Goal: Find specific fact: Find specific fact

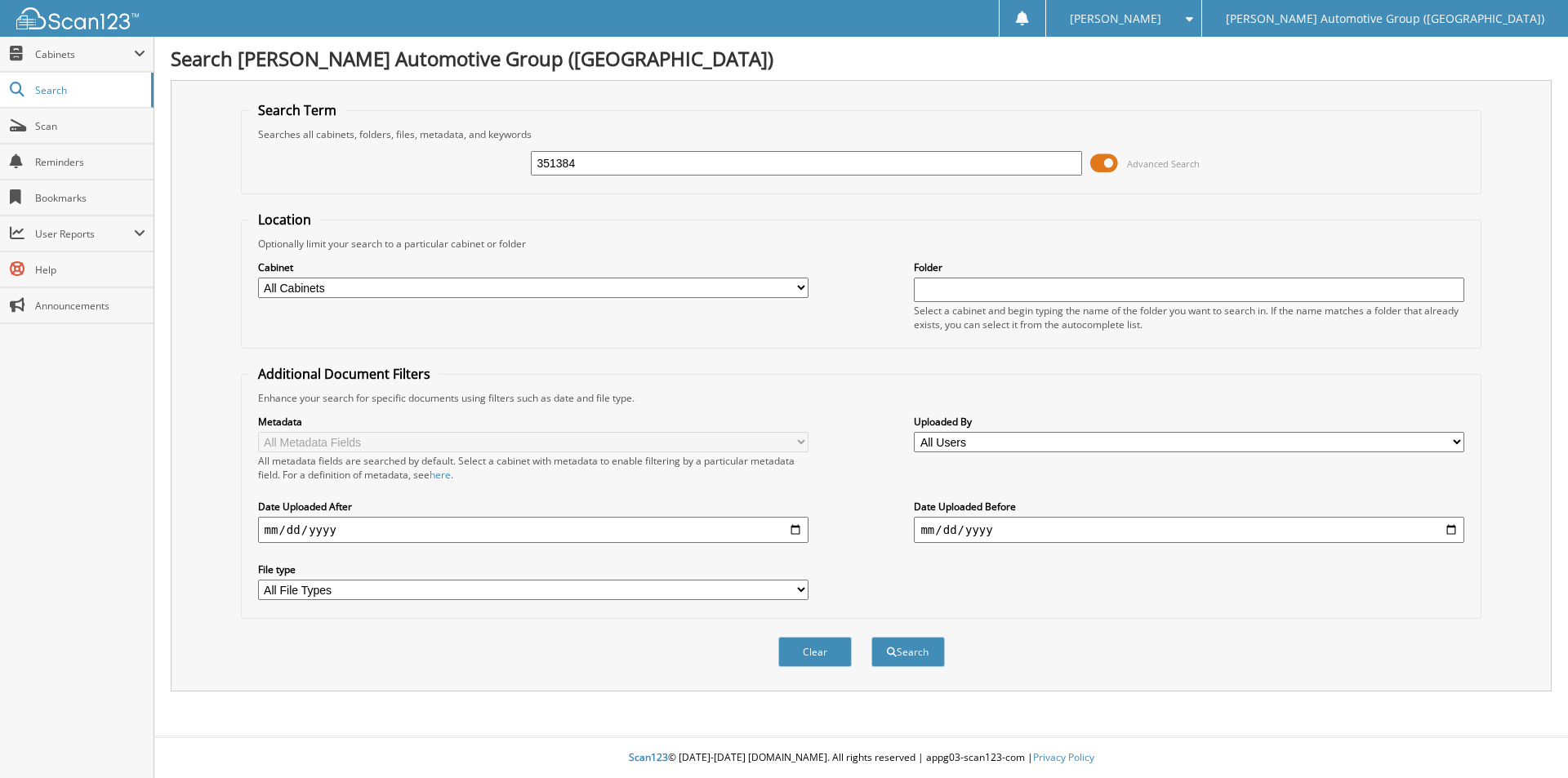
click at [871, 637] on button "Search" at bounding box center [908, 652] width 74 height 30
type input "351384."
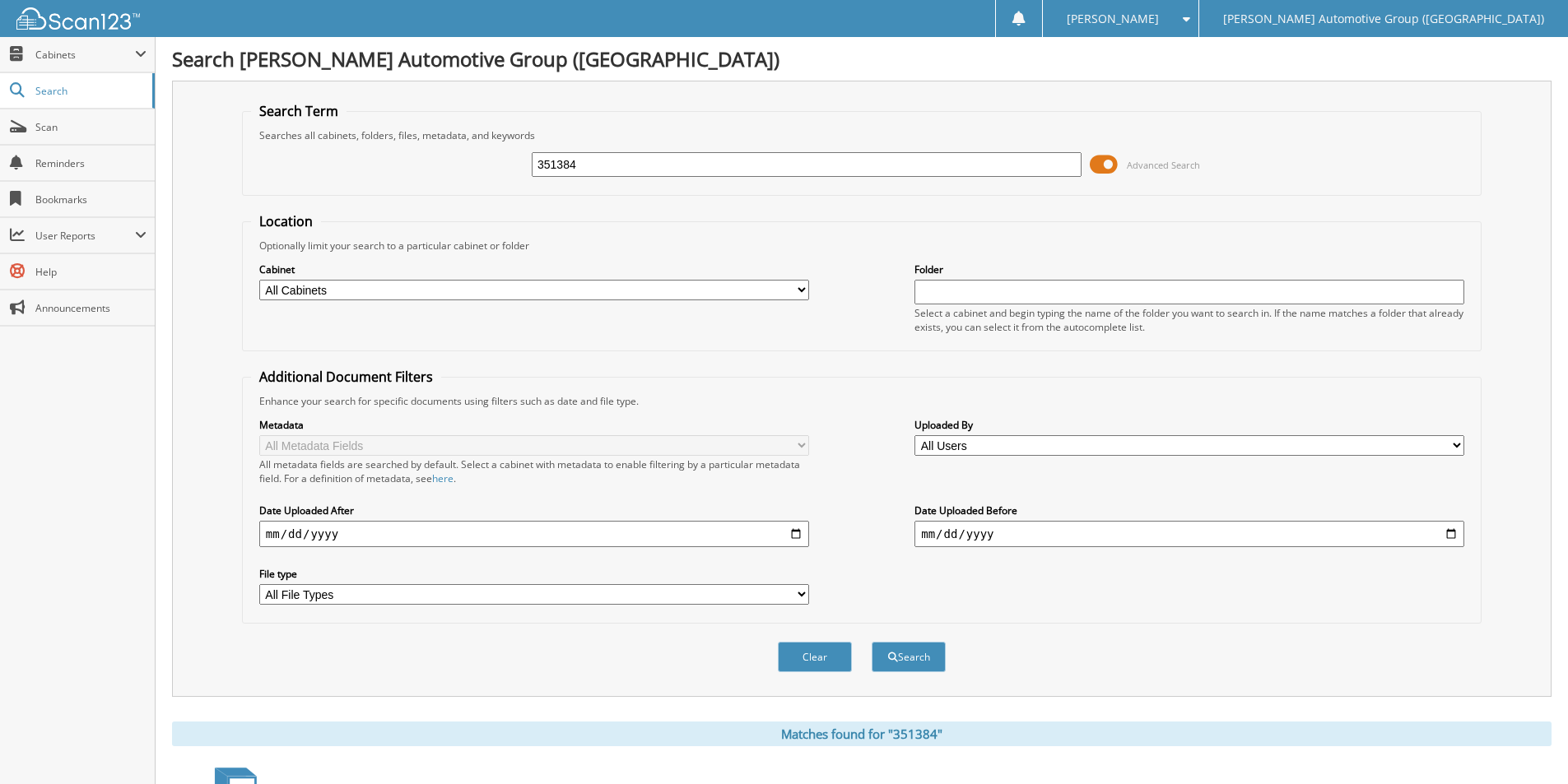
click at [639, 161] on input "351384" at bounding box center [806, 164] width 549 height 24
click at [701, 154] on input "351384" at bounding box center [806, 164] width 549 height 24
click at [699, 154] on input "351384" at bounding box center [806, 164] width 549 height 24
type input "351383"
click at [872, 642] on button "Search" at bounding box center [908, 657] width 74 height 31
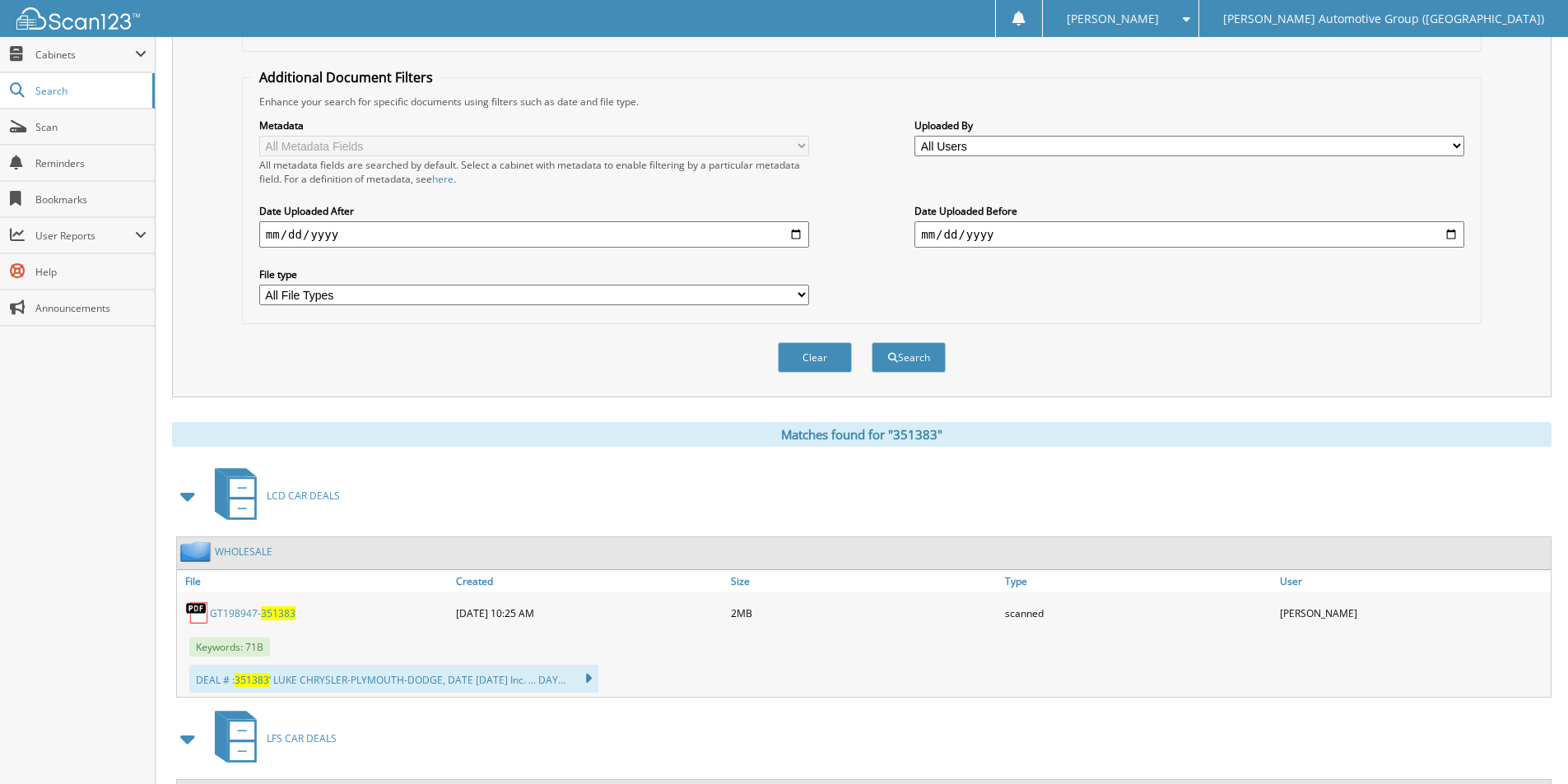
scroll to position [329, 0]
